Goal: Transaction & Acquisition: Purchase product/service

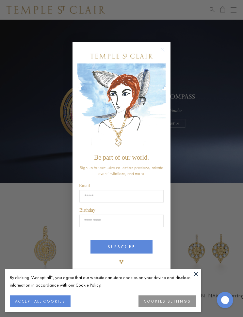
type input "**********"
click at [194, 193] on div "**********" at bounding box center [121, 158] width 243 height 317
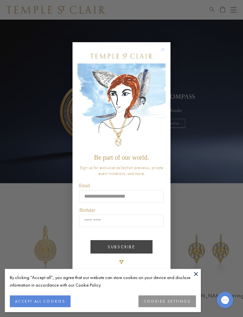
click at [151, 246] on button "SUBSCRIBE" at bounding box center [122, 246] width 62 height 13
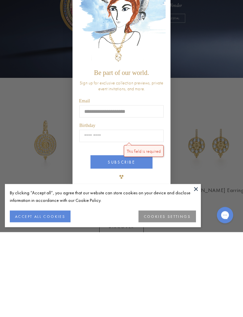
click at [174, 295] on button "COOKIES SETTINGS" at bounding box center [168, 301] width 58 height 12
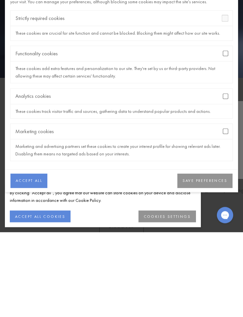
scroll to position [105, 0]
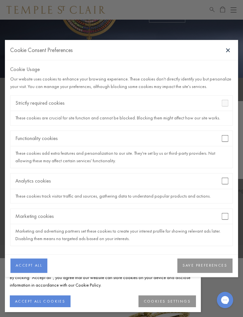
click at [37, 266] on button "ACCEPT ALL" at bounding box center [28, 265] width 37 height 14
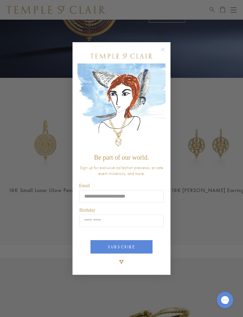
click at [171, 42] on div "**********" at bounding box center [121, 159] width 111 height 246
click at [169, 52] on button "Close dialog" at bounding box center [166, 53] width 8 height 8
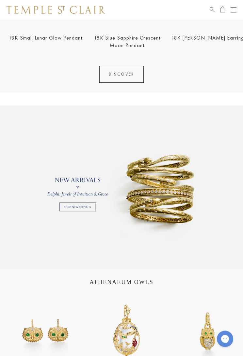
scroll to position [258, 0]
click at [186, 219] on link at bounding box center [121, 187] width 243 height 163
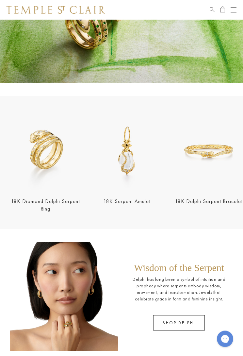
scroll to position [100, 0]
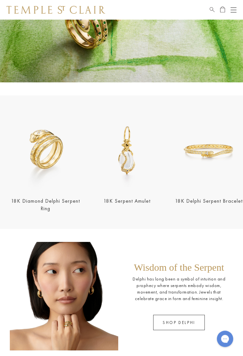
click at [59, 175] on img at bounding box center [46, 151] width 78 height 78
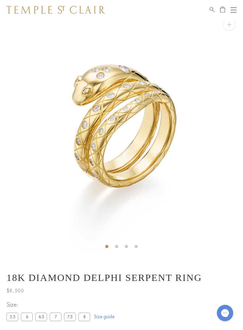
scroll to position [20, 0]
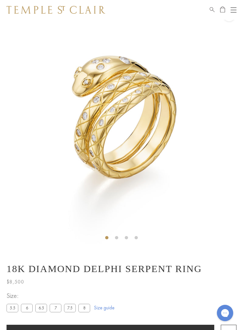
click at [27, 307] on label "6" at bounding box center [27, 307] width 12 height 8
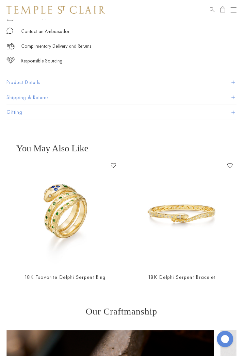
scroll to position [0, 57]
click at [73, 217] on img at bounding box center [64, 213] width 107 height 107
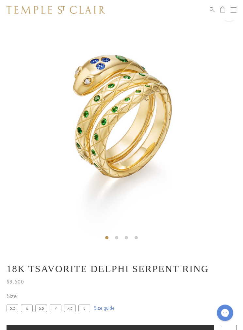
scroll to position [20, 0]
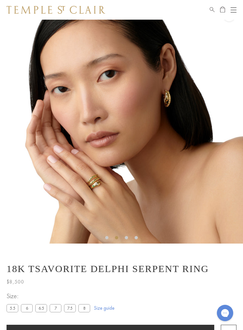
click at [29, 309] on label "6" at bounding box center [27, 308] width 12 height 8
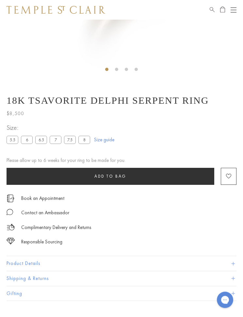
click at [125, 177] on span "Add to bag" at bounding box center [110, 177] width 32 height 6
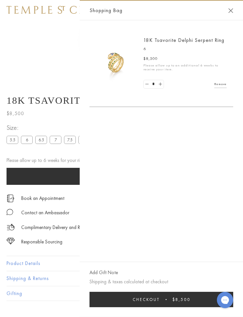
click at [233, 11] on button "Close Shopping Bag" at bounding box center [231, 10] width 5 height 5
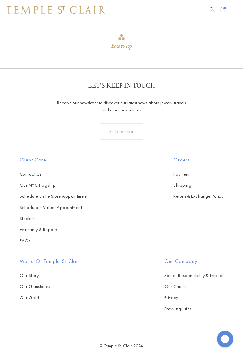
scroll to position [875, 0]
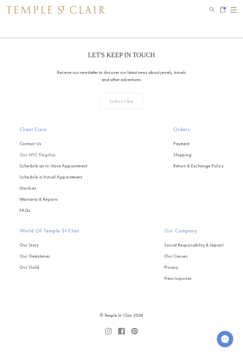
click at [48, 154] on link "Our NYC Flagship" at bounding box center [54, 154] width 68 height 7
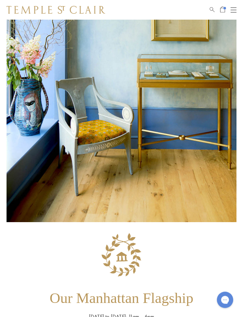
scroll to position [98, 0]
